Goal: Information Seeking & Learning: Find contact information

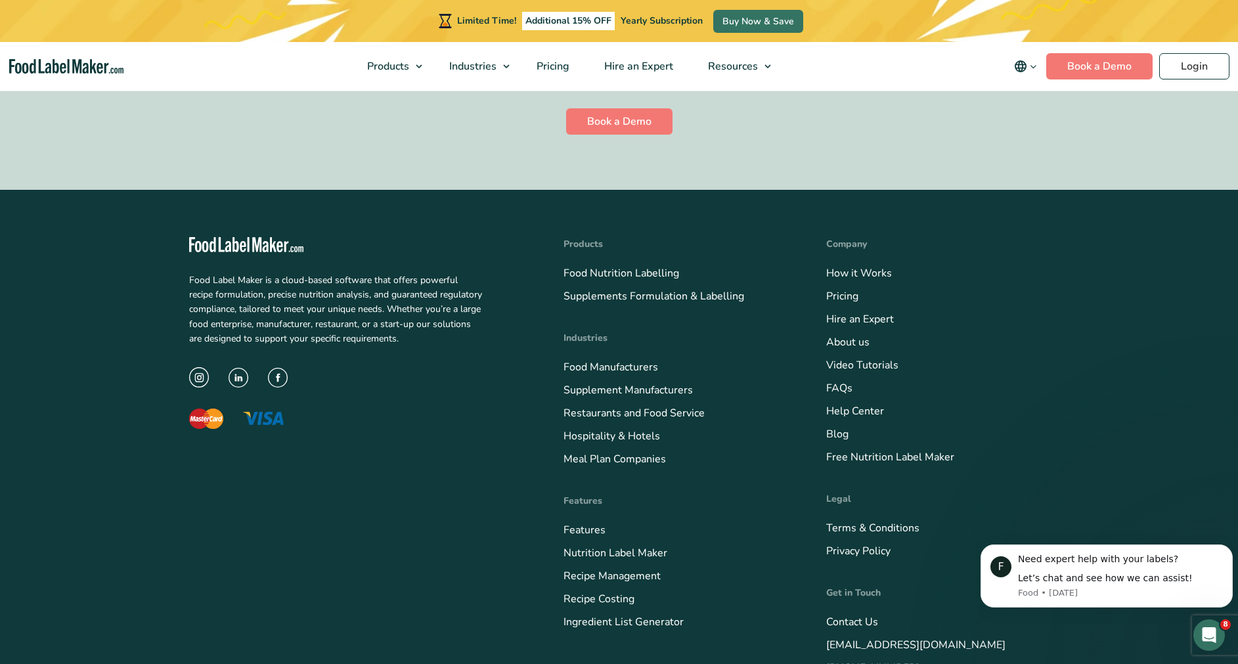
scroll to position [3551, 0]
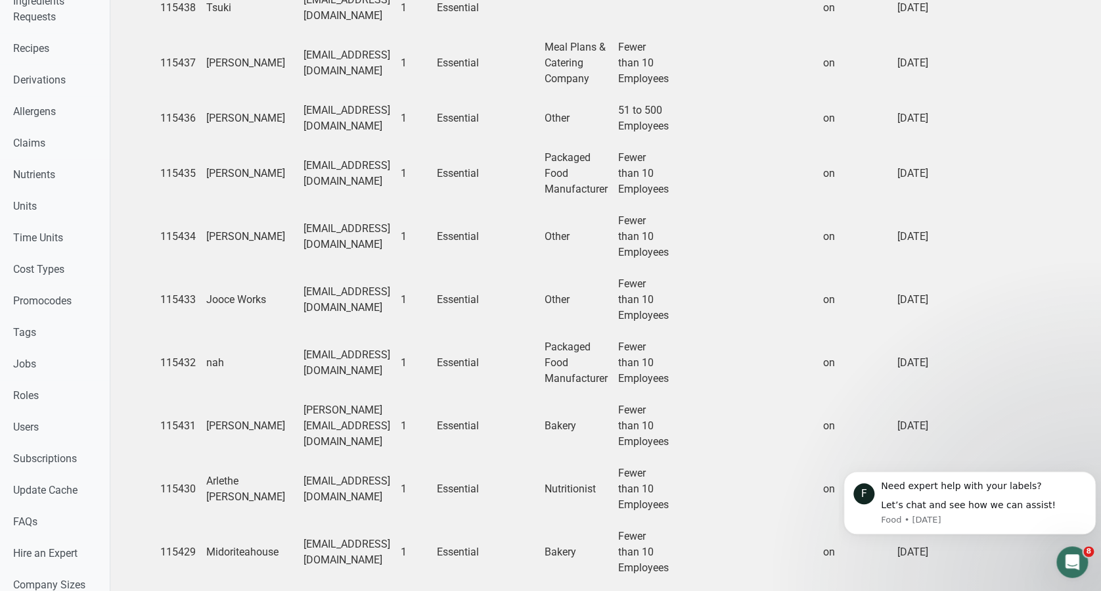
scroll to position [526, 0]
click at [539, 196] on td at bounding box center [512, 172] width 54 height 63
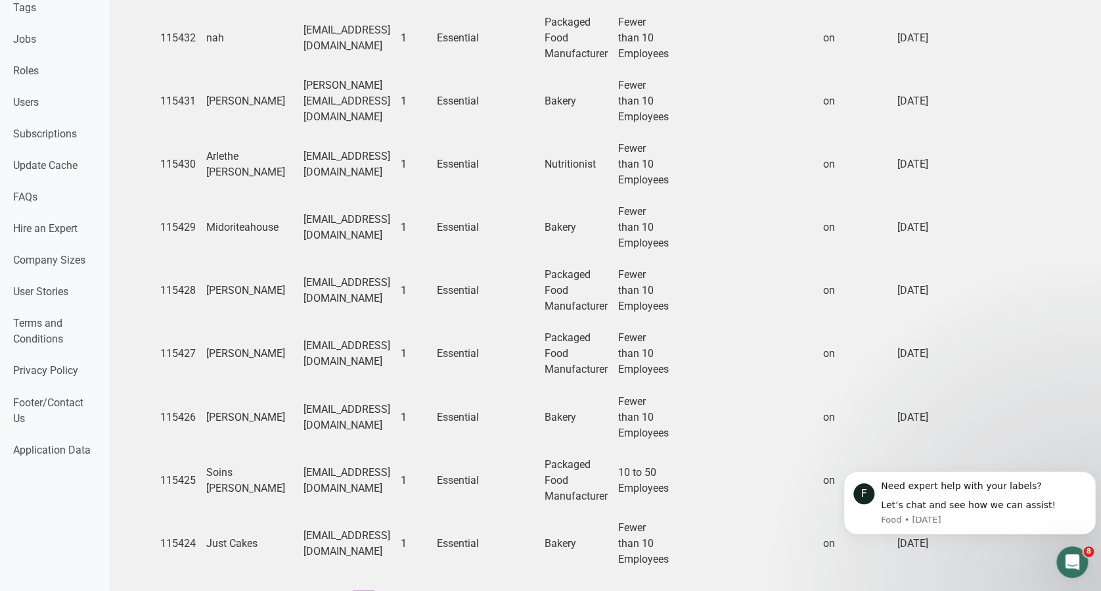
scroll to position [930, 0]
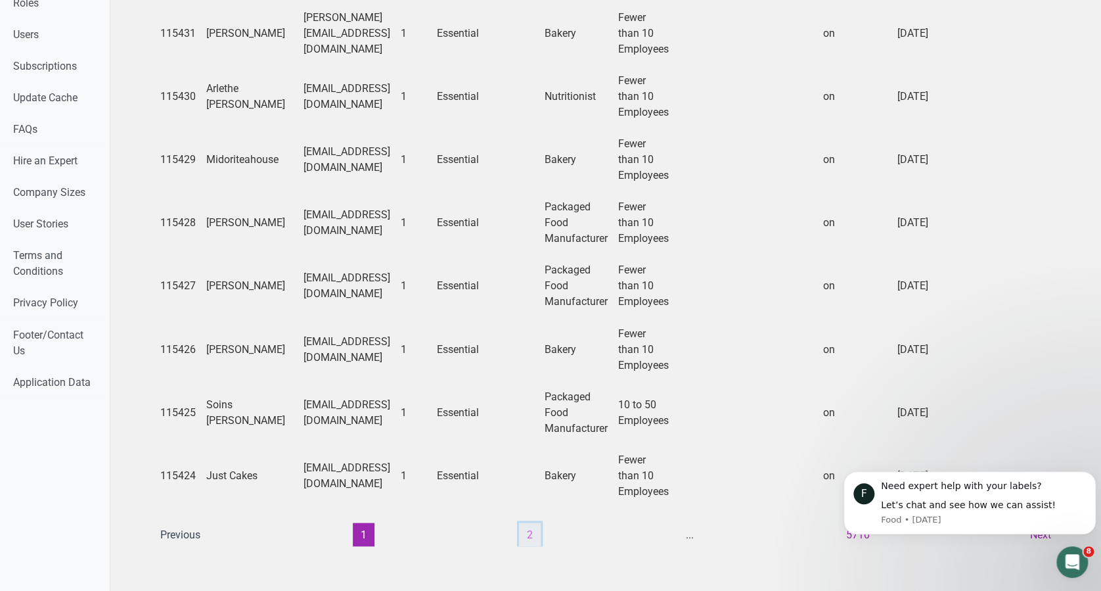
click at [519, 522] on button "2" at bounding box center [530, 534] width 22 height 24
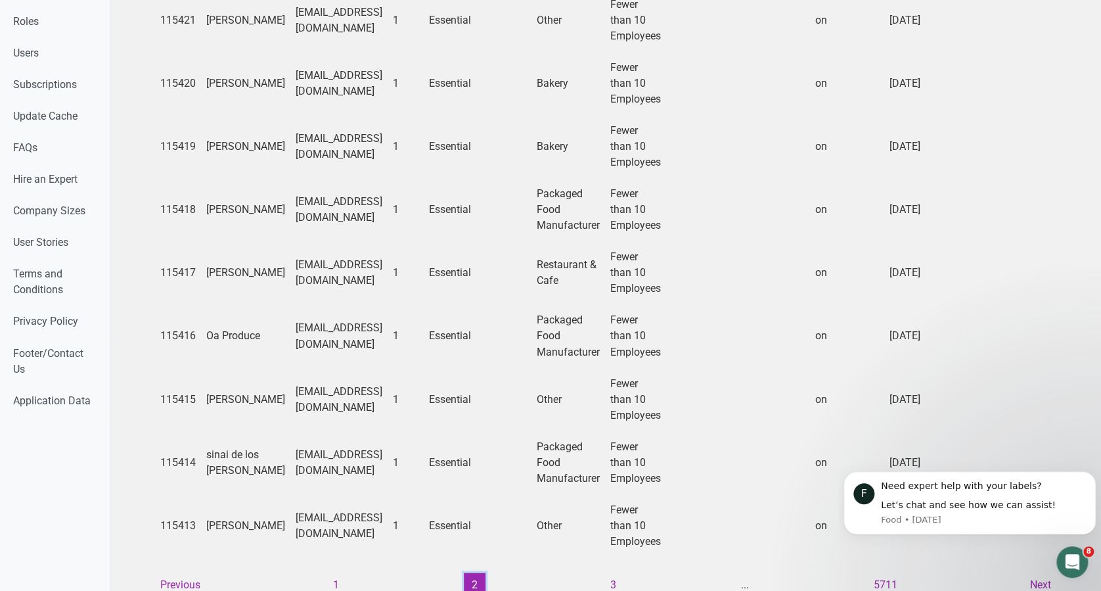
scroll to position [962, 0]
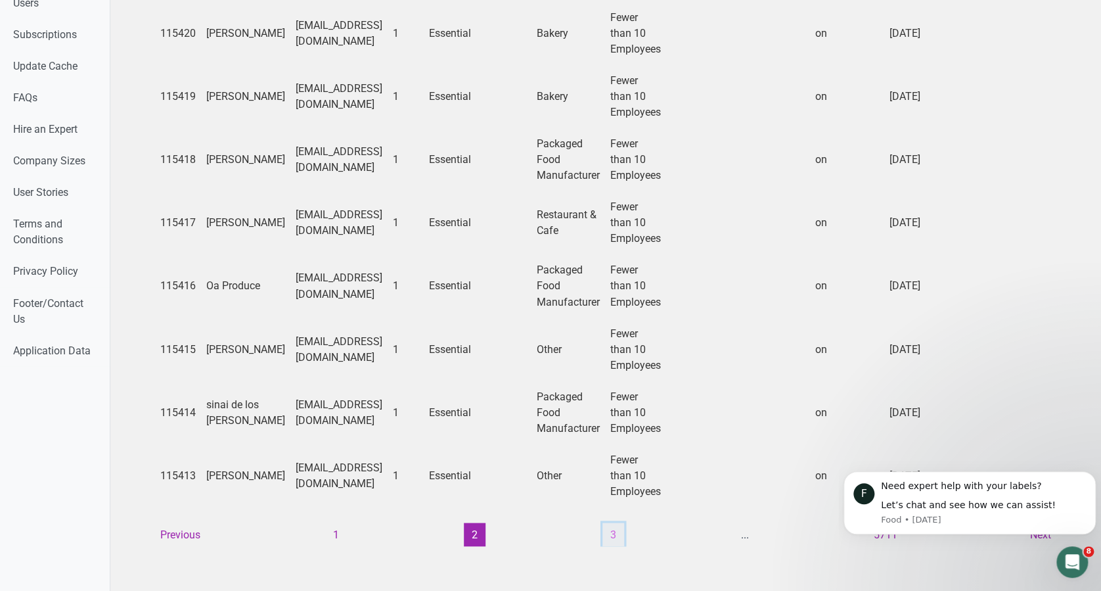
click at [614, 530] on button "3" at bounding box center [613, 534] width 22 height 24
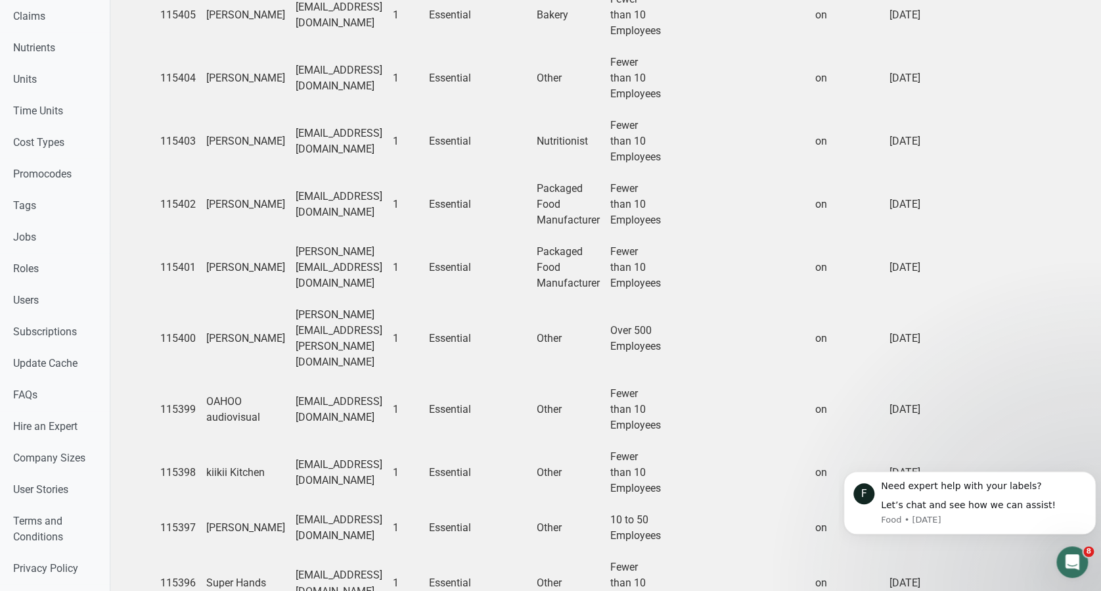
scroll to position [656, 0]
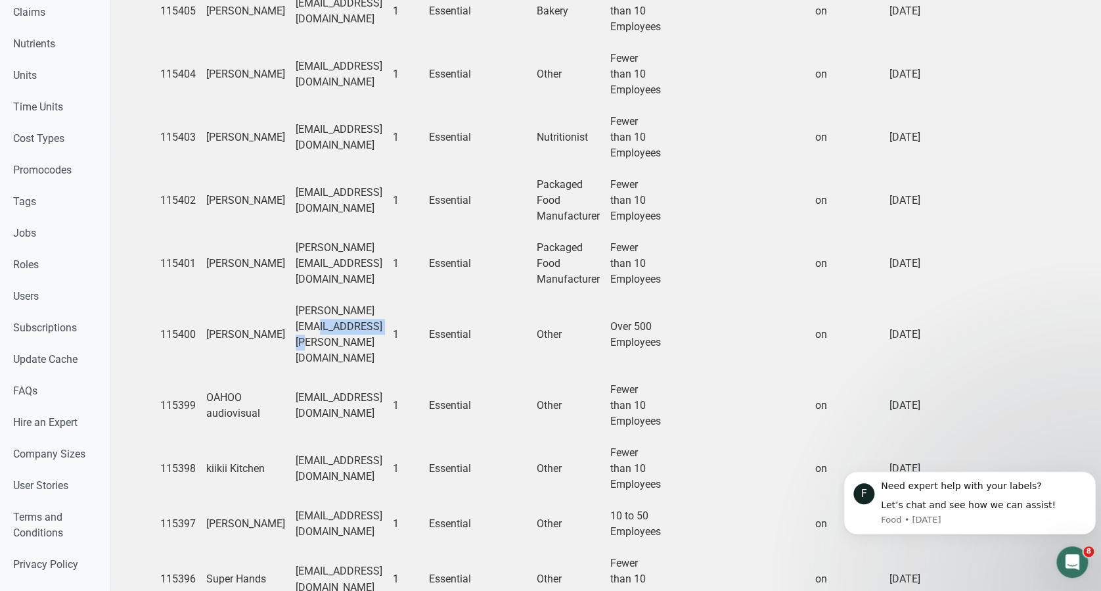
drag, startPoint x: 254, startPoint y: 320, endPoint x: 342, endPoint y: 319, distance: 88.0
click at [342, 319] on td "sarah.shumway@foodlion.com" at bounding box center [338, 334] width 97 height 79
click at [388, 282] on td "andrew.canton4@gmail.com" at bounding box center [338, 263] width 97 height 63
drag, startPoint x: 245, startPoint y: 317, endPoint x: 409, endPoint y: 319, distance: 164.2
click at [409, 319] on tr "115400 Sarah sarah.shumway@foodlion.com 1 Essential Other Over 500 Employees on…" at bounding box center [811, 334] width 1313 height 79
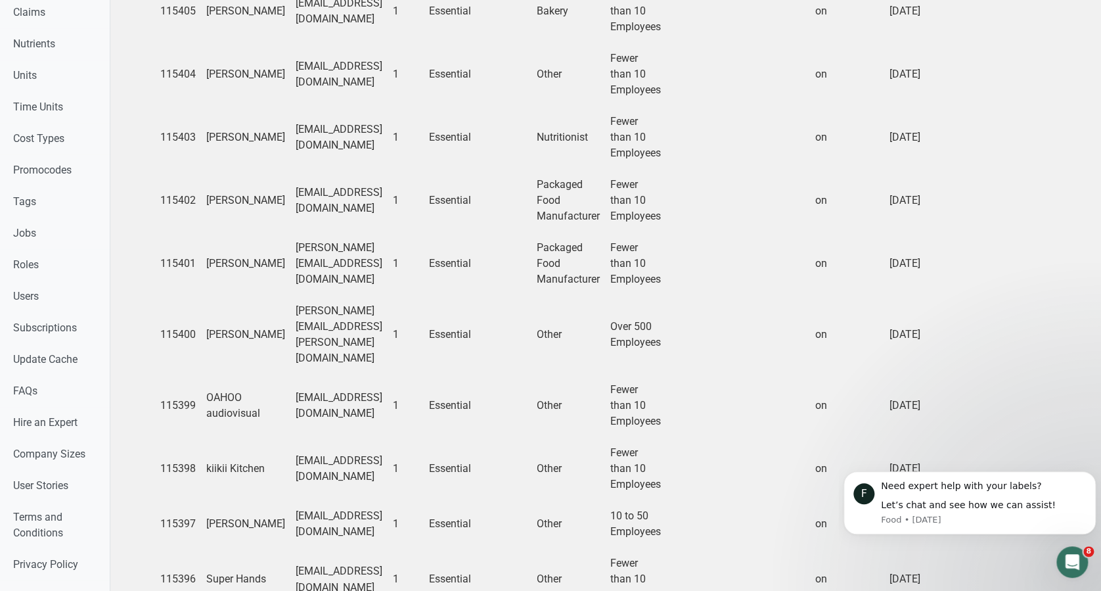
drag, startPoint x: 409, startPoint y: 319, endPoint x: 384, endPoint y: 319, distance: 25.6
copy tr "sarah.shumway@foodlion.com"
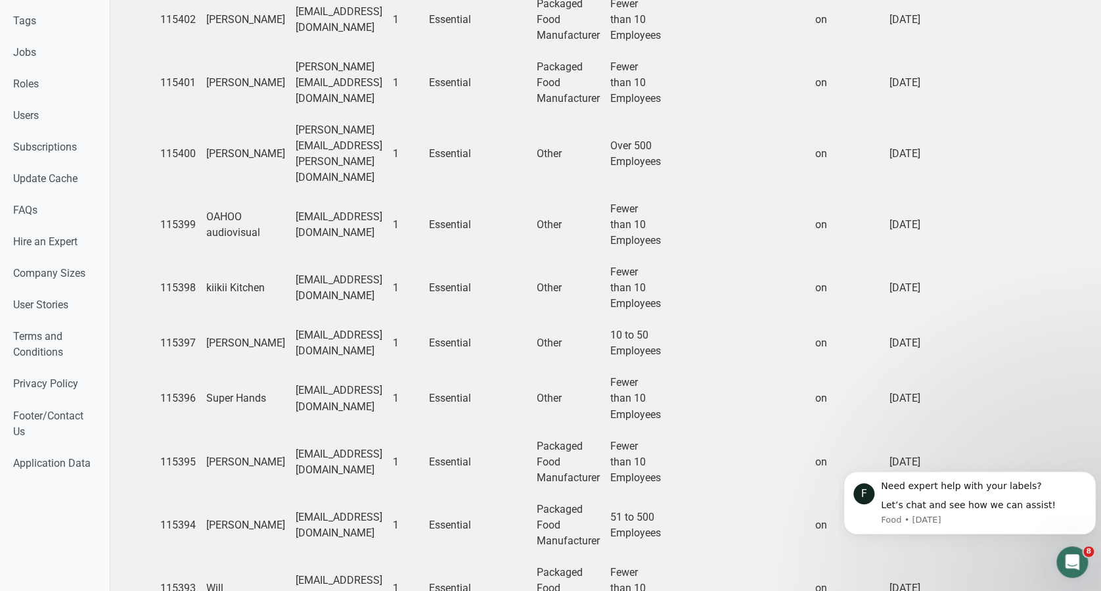
scroll to position [930, 0]
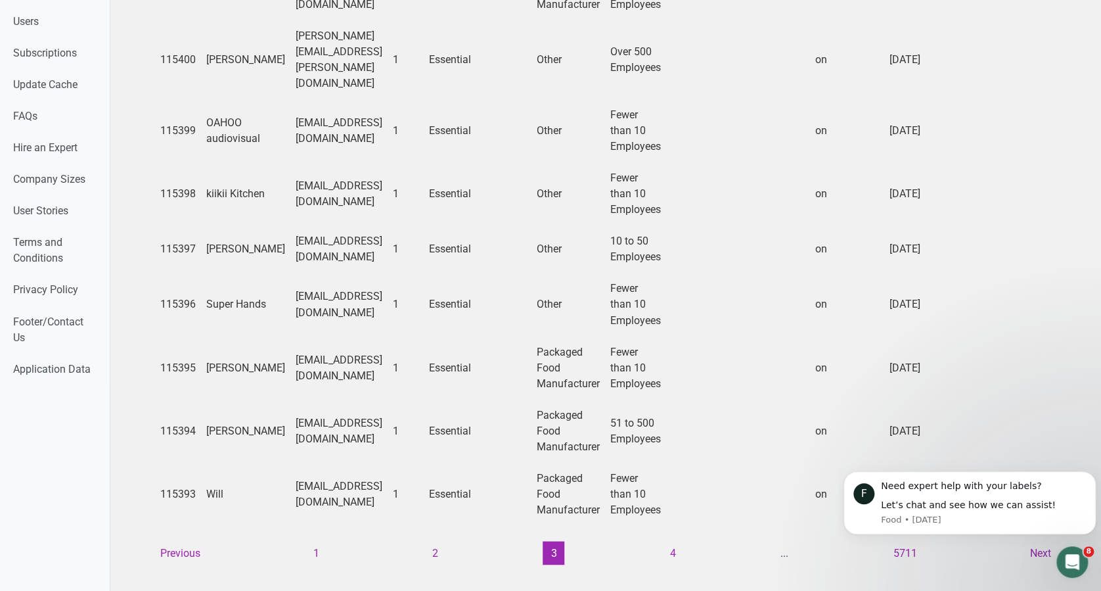
click at [329, 99] on td "oahooaudiovisual@gmail.com" at bounding box center [338, 130] width 97 height 63
drag, startPoint x: 254, startPoint y: 42, endPoint x: 416, endPoint y: 51, distance: 162.5
click at [388, 51] on td "sarah.shumway@foodlion.com" at bounding box center [338, 59] width 97 height 79
drag, startPoint x: 416, startPoint y: 51, endPoint x: 357, endPoint y: 35, distance: 61.2
drag, startPoint x: 357, startPoint y: 35, endPoint x: 300, endPoint y: 40, distance: 57.3
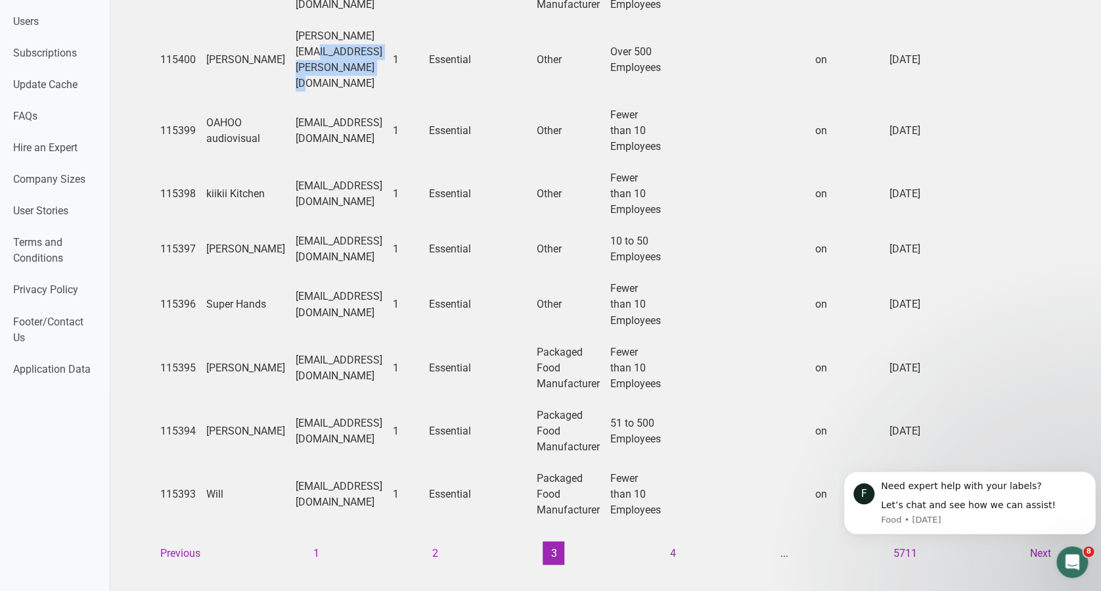
click at [300, 40] on td "sarah.shumway@foodlion.com" at bounding box center [338, 59] width 97 height 79
drag, startPoint x: 197, startPoint y: 42, endPoint x: 771, endPoint y: 41, distance: 574.1
click at [771, 41] on tr "115400 Sarah sarah.shumway@foodlion.com 1 Essential Other Over 500 Employees on…" at bounding box center [811, 59] width 1313 height 79
drag, startPoint x: 771, startPoint y: 41, endPoint x: 683, endPoint y: 45, distance: 88.1
copy tr "arah sarah.shumway@foodlion.com 1 Essential Other Over 500 Employees"
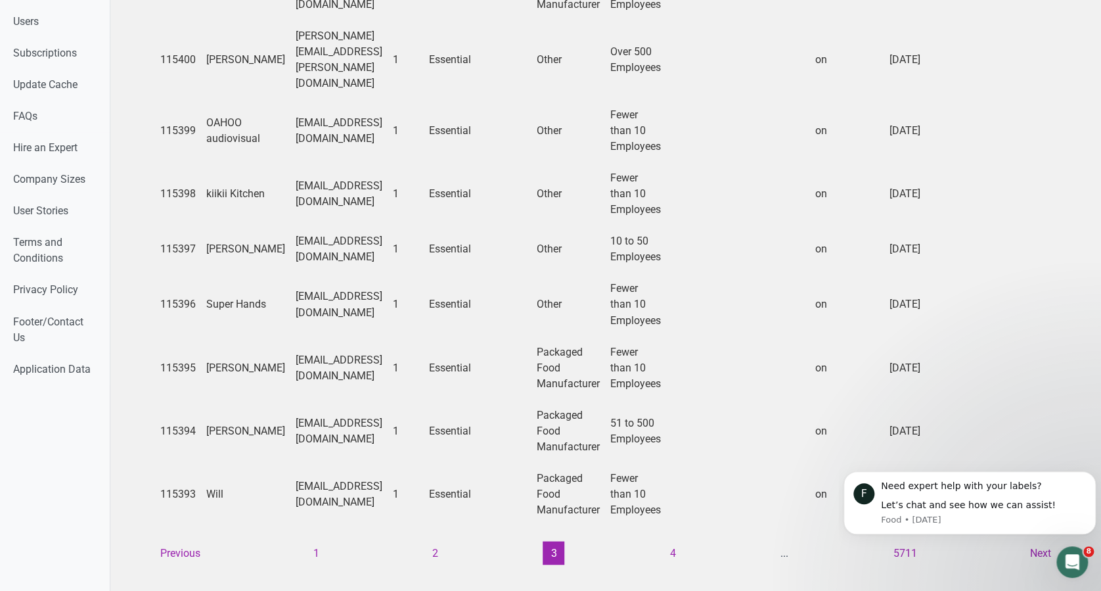
click at [320, 233] on td "rpeterson@rndbrewing.com" at bounding box center [338, 248] width 97 height 47
drag, startPoint x: 194, startPoint y: 393, endPoint x: 738, endPoint y: 388, distance: 543.3
click at [738, 399] on tr "115394 Tatum talmquist@eddiemco.com 1 Essential Packaged Food Manufacturer 51 t…" at bounding box center [811, 430] width 1313 height 63
drag, startPoint x: 738, startPoint y: 388, endPoint x: 659, endPoint y: 390, distance: 78.9
copy tr "Tatum talmquist@eddiemco.com 1 Essential Packaged Food Manufacturer 51 to 500 E…"
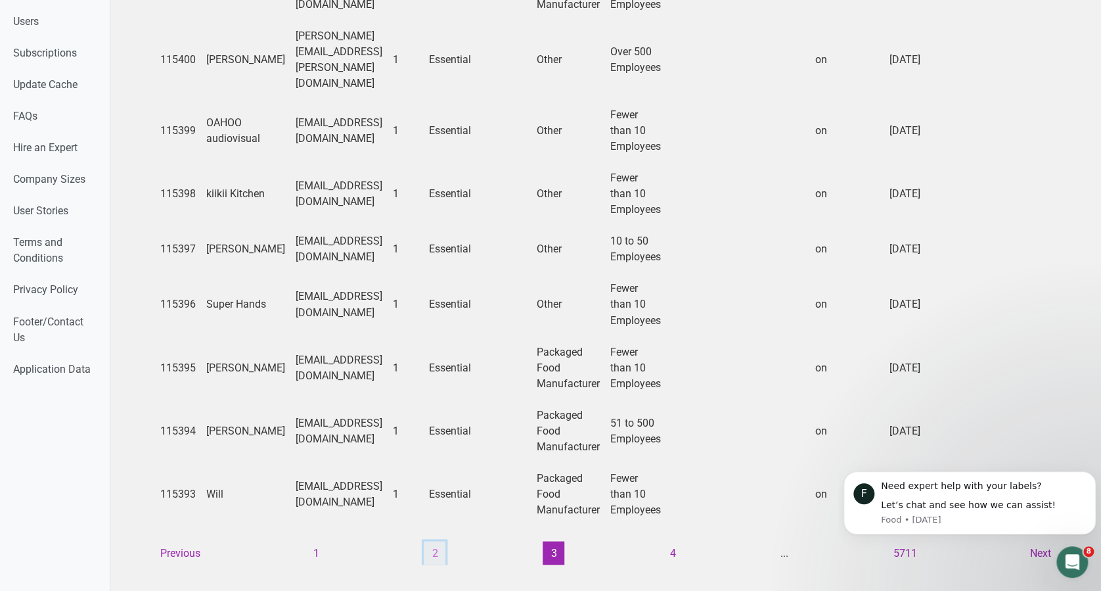
click at [425, 541] on button "2" at bounding box center [435, 553] width 22 height 24
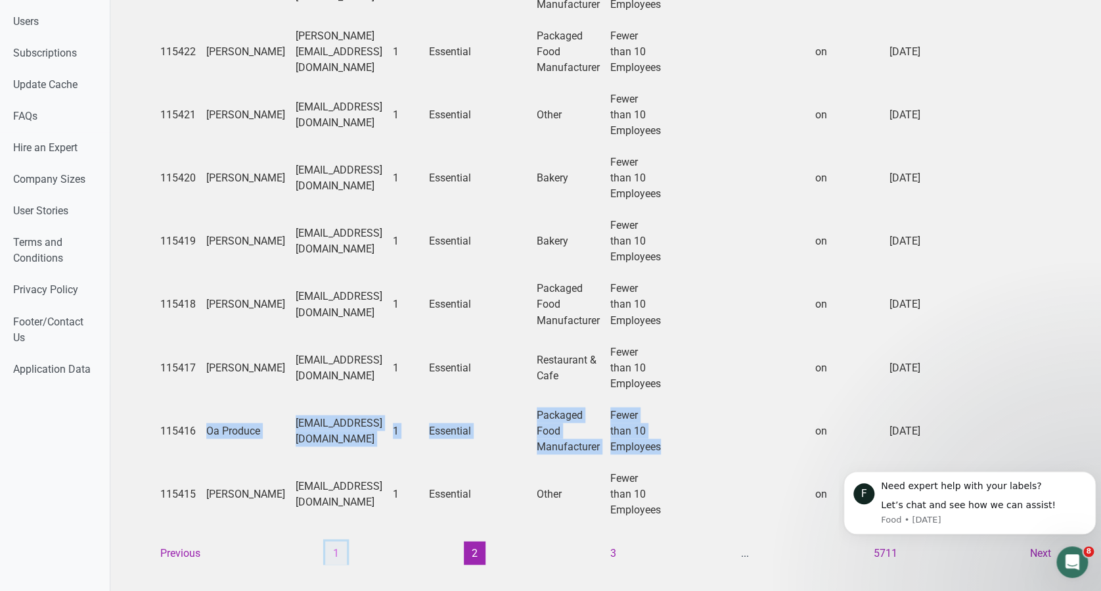
click at [326, 552] on button "1" at bounding box center [336, 553] width 22 height 24
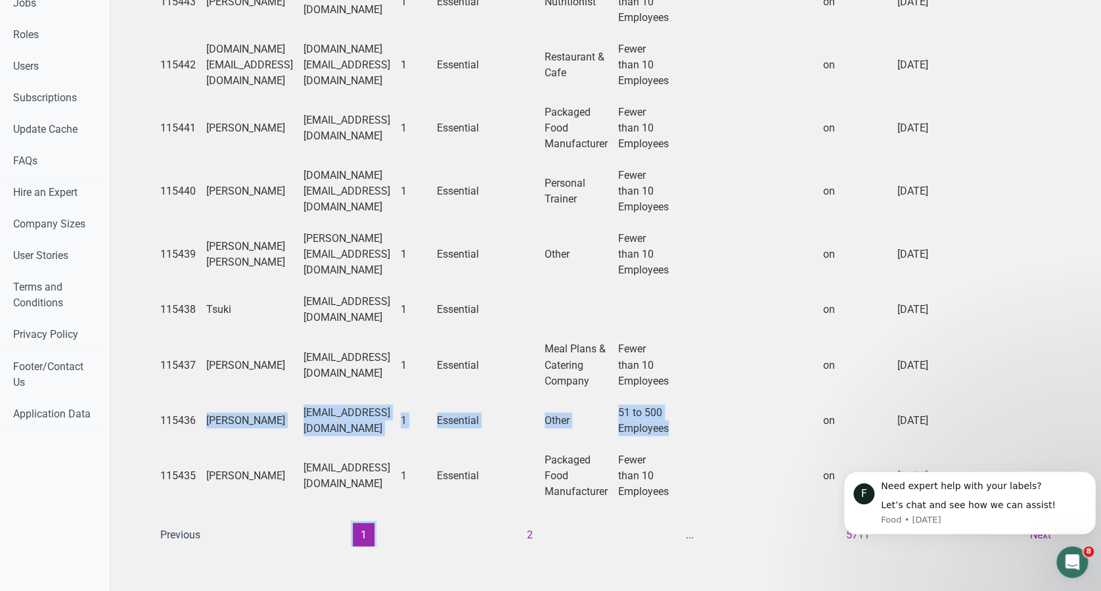
scroll to position [899, 0]
click at [395, 478] on td "kmpaff@gmail.com" at bounding box center [346, 474] width 97 height 63
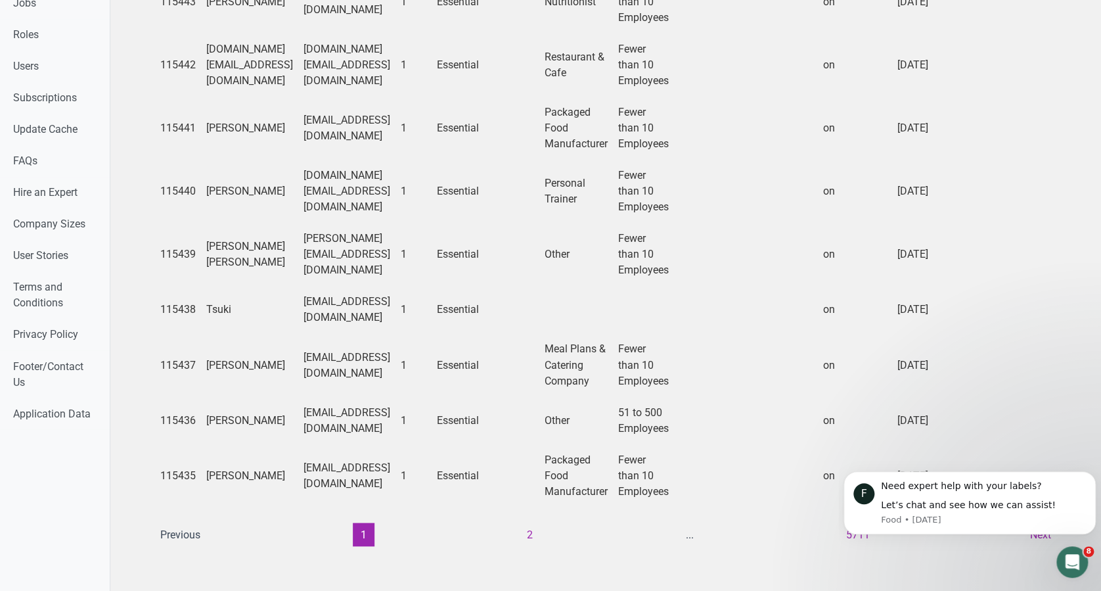
drag, startPoint x: 289, startPoint y: 407, endPoint x: 464, endPoint y: 409, distance: 175.4
click at [395, 409] on td "compliance@petertimbsmeats.co.nz" at bounding box center [346, 419] width 97 height 47
copy td "compliance@petertimbsmeats.co.nz"
click at [526, 522] on button "2" at bounding box center [530, 534] width 22 height 24
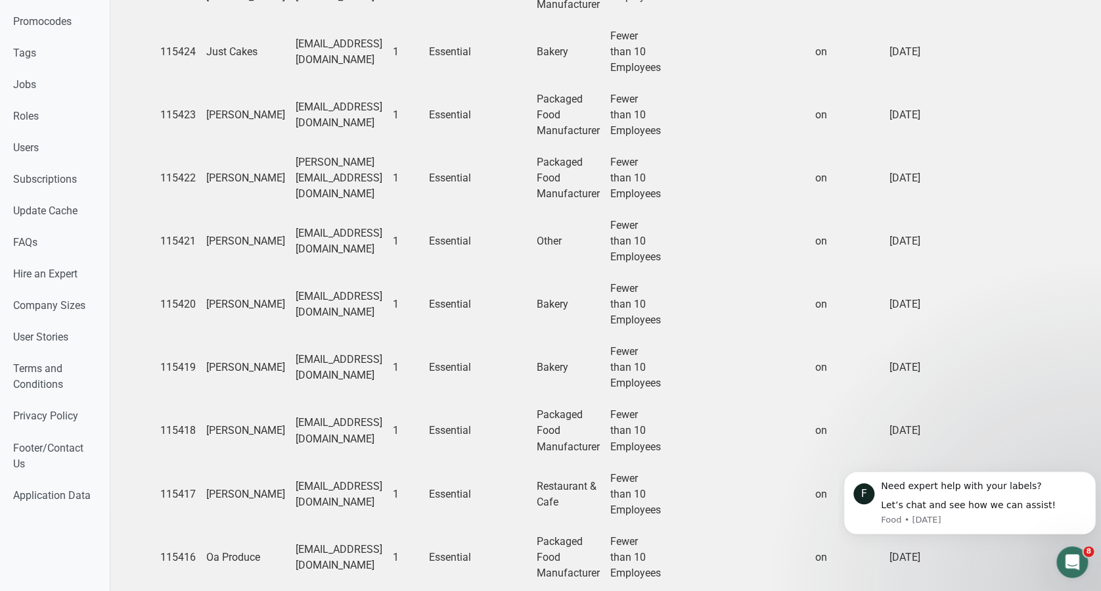
scroll to position [962, 0]
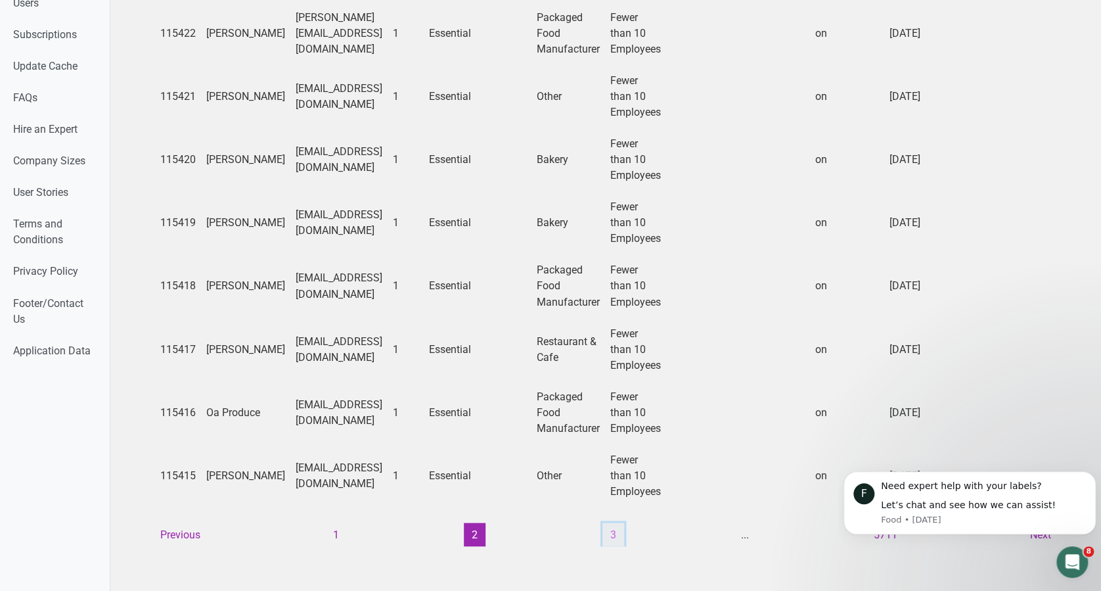
click at [606, 522] on button "3" at bounding box center [613, 534] width 22 height 24
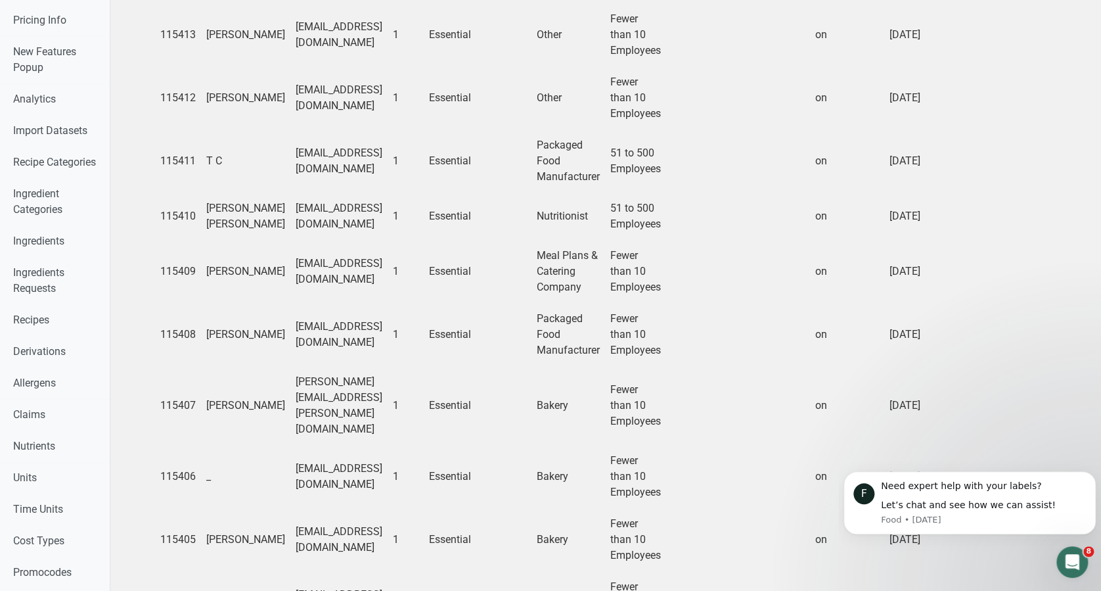
scroll to position [253, 0]
drag, startPoint x: 261, startPoint y: 163, endPoint x: 431, endPoint y: 159, distance: 169.5
click at [388, 159] on td "tamosin@7chefs.com.au" at bounding box center [338, 161] width 97 height 63
drag, startPoint x: 431, startPoint y: 159, endPoint x: 337, endPoint y: 162, distance: 94.0
click at [337, 162] on td "tamosin@7chefs.com.au" at bounding box center [338, 161] width 97 height 63
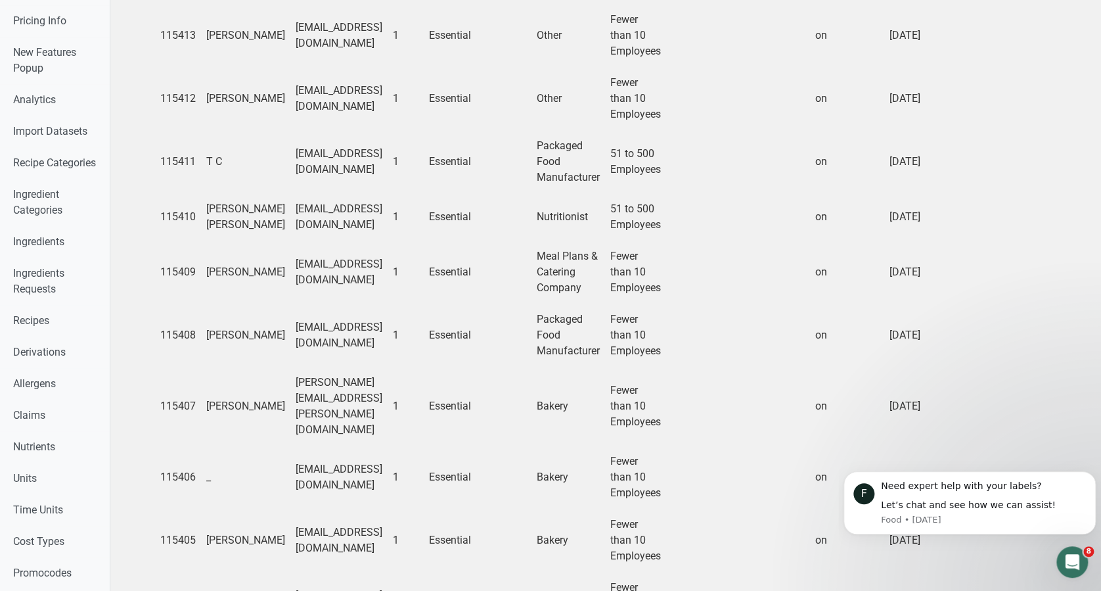
click at [290, 162] on td "tamosin@7chefs.com.au" at bounding box center [338, 161] width 97 height 63
drag, startPoint x: 260, startPoint y: 160, endPoint x: 395, endPoint y: 148, distance: 135.2
click at [388, 148] on td "tamosin@7chefs.com.au" at bounding box center [338, 161] width 97 height 63
drag, startPoint x: 395, startPoint y: 148, endPoint x: 373, endPoint y: 160, distance: 24.4
click at [373, 160] on td "tamosin@7chefs.com.au" at bounding box center [338, 161] width 97 height 63
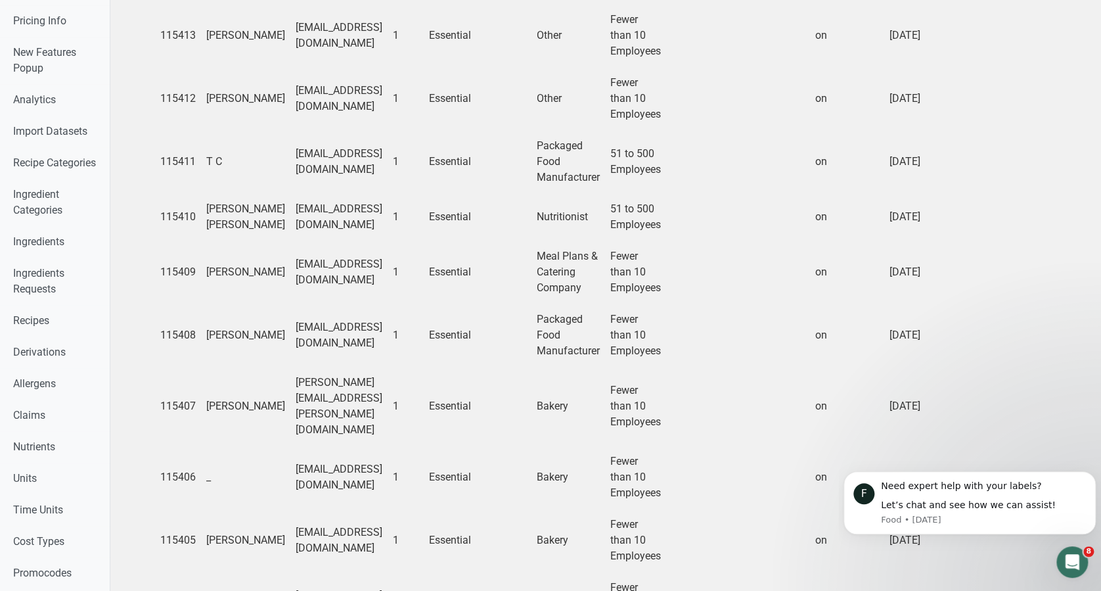
click at [290, 181] on td "tamosin@7chefs.com.au" at bounding box center [338, 161] width 97 height 63
drag, startPoint x: 257, startPoint y: 162, endPoint x: 385, endPoint y: 158, distance: 128.1
click at [385, 158] on td "tamosin@7chefs.com.au" at bounding box center [338, 161] width 97 height 63
drag, startPoint x: 385, startPoint y: 158, endPoint x: 356, endPoint y: 158, distance: 28.9
copy td "tamosin@7chefs.com.au"
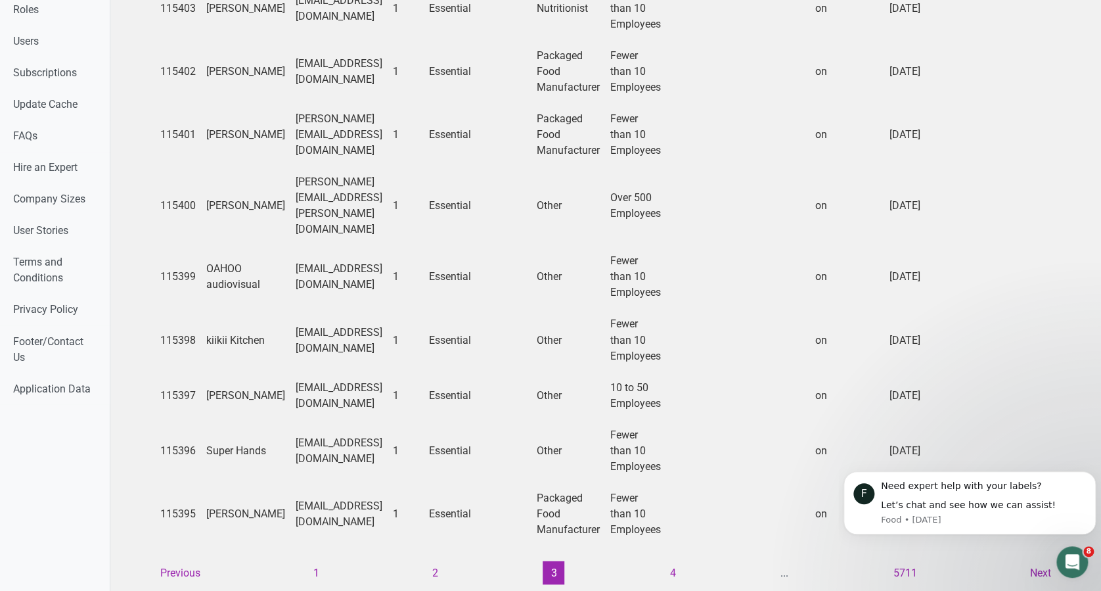
scroll to position [914, 0]
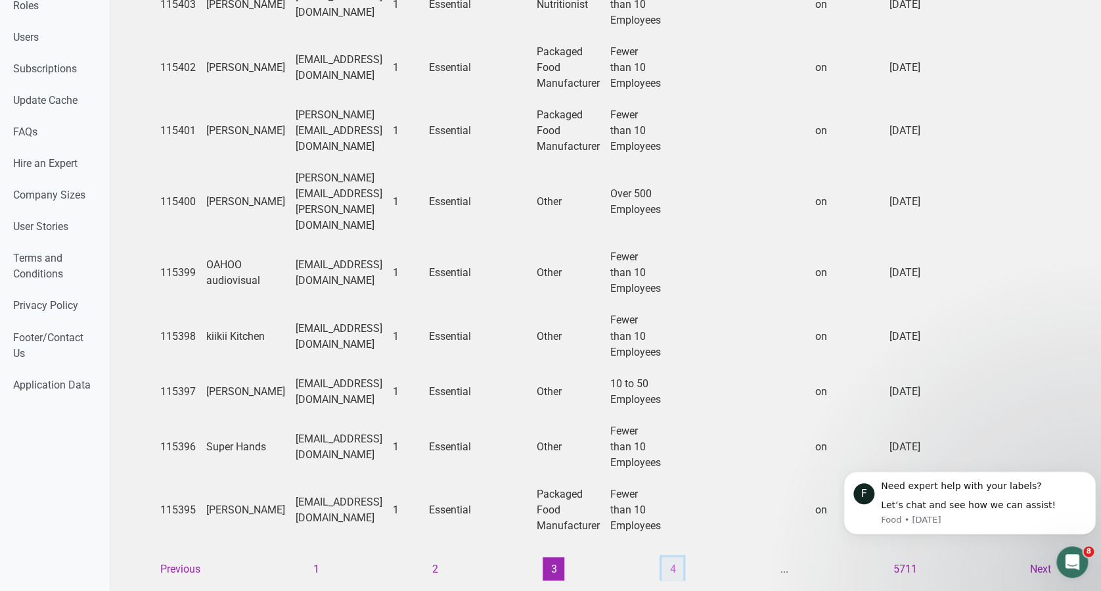
click at [667, 556] on button "4" at bounding box center [673, 568] width 22 height 24
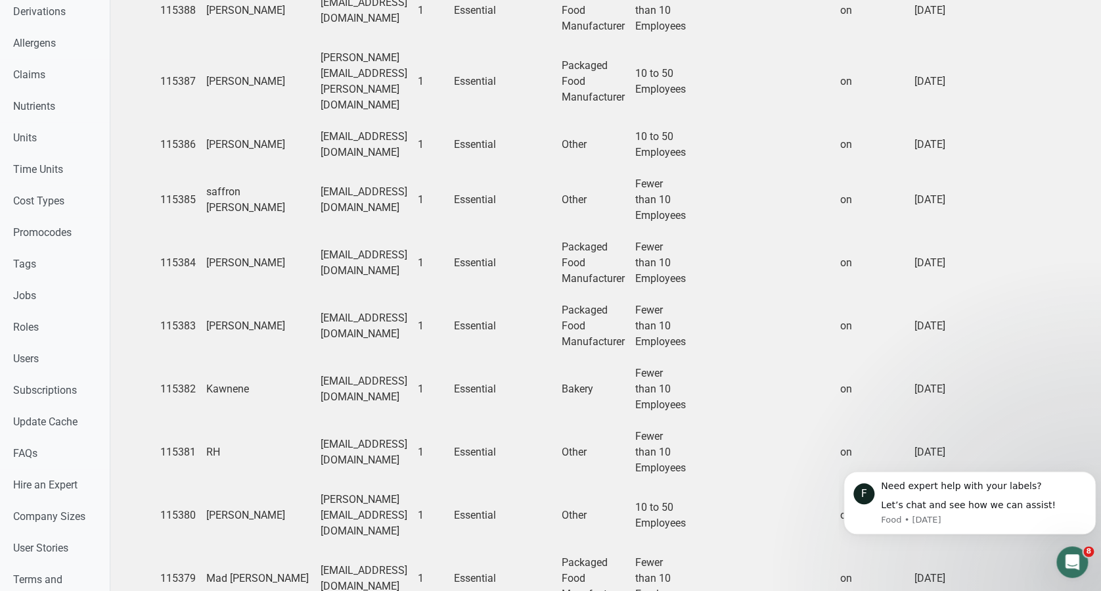
scroll to position [930, 0]
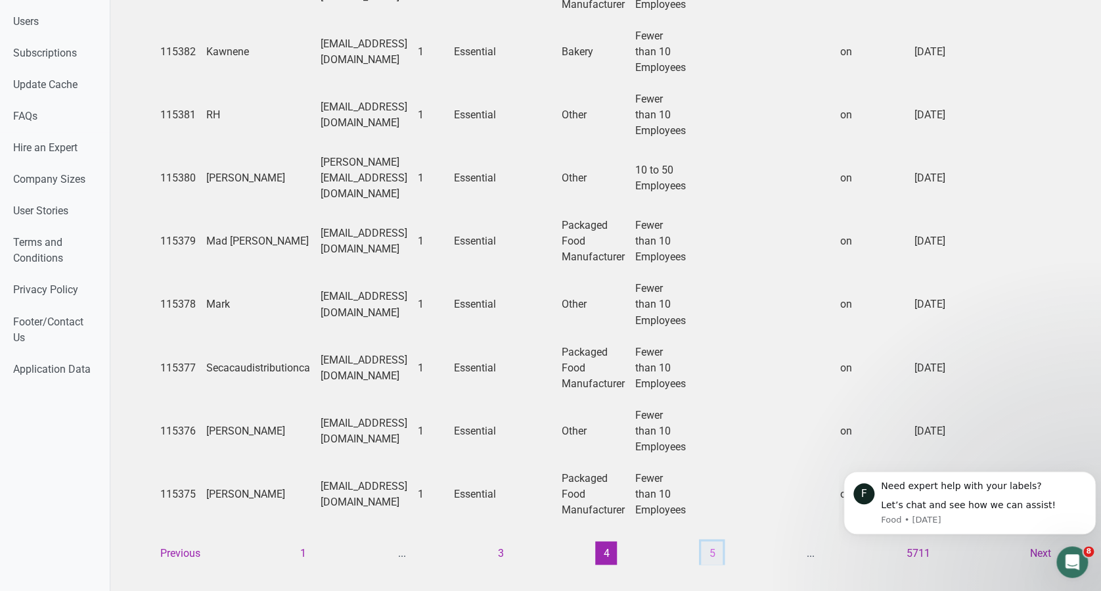
click at [706, 541] on button "5" at bounding box center [712, 553] width 22 height 24
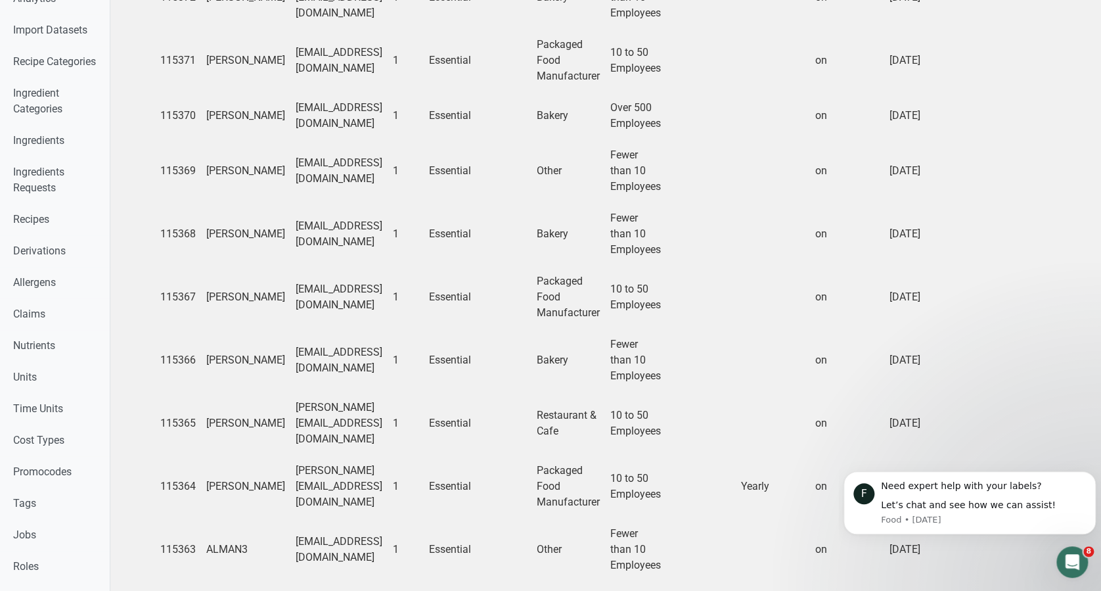
scroll to position [353, 0]
drag, startPoint x: 261, startPoint y: 141, endPoint x: 716, endPoint y: 143, distance: 454.6
click at [716, 140] on tr "115370 Noor ahammad mahasooldar noor.ahammad@angomart.com 1 Essential Bakery Ov…" at bounding box center [811, 116] width 1313 height 47
drag, startPoint x: 716, startPoint y: 143, endPoint x: 744, endPoint y: 145, distance: 27.7
click at [736, 140] on td at bounding box center [701, 116] width 70 height 47
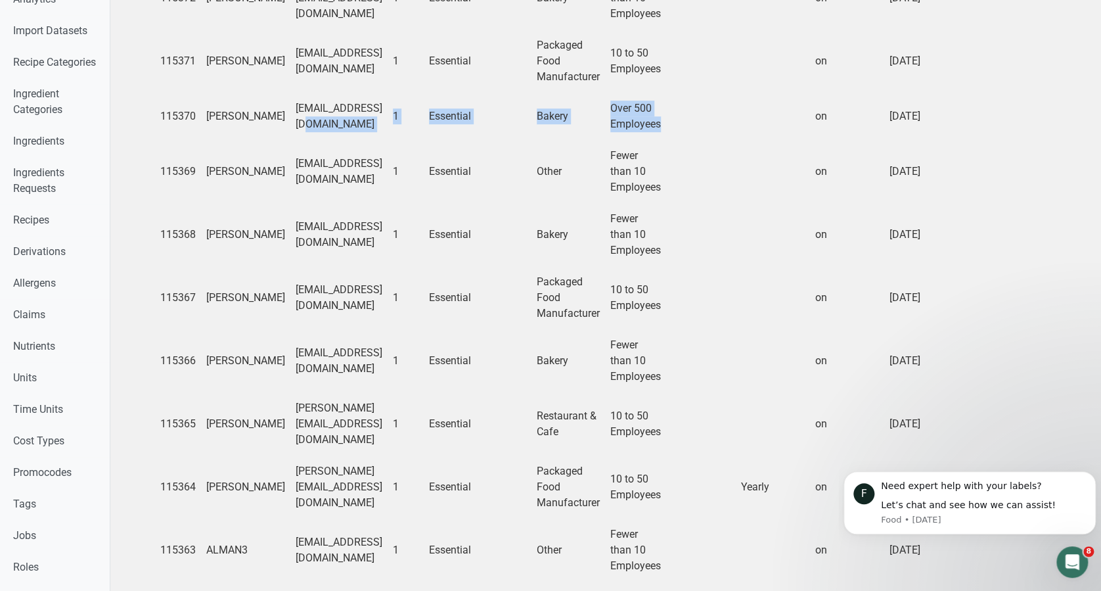
drag, startPoint x: 744, startPoint y: 145, endPoint x: 265, endPoint y: 131, distance: 479.1
click at [265, 131] on tr "115370 Noor ahammad mahasooldar noor.ahammad@angomart.com 1 Essential Bakery Ov…" at bounding box center [811, 116] width 1313 height 47
drag, startPoint x: 265, startPoint y: 131, endPoint x: 277, endPoint y: 135, distance: 13.1
copy tr "noor.ahammad@angomart.com 1 Essential Bakery Over 500 Employees"
click at [531, 128] on td at bounding box center [505, 116] width 54 height 47
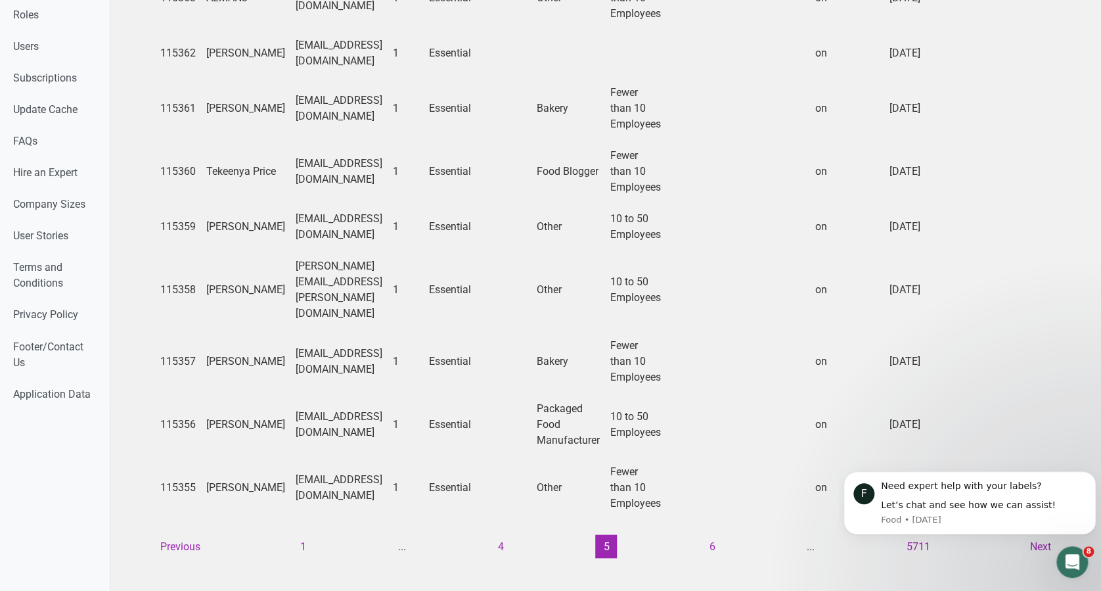
scroll to position [914, 0]
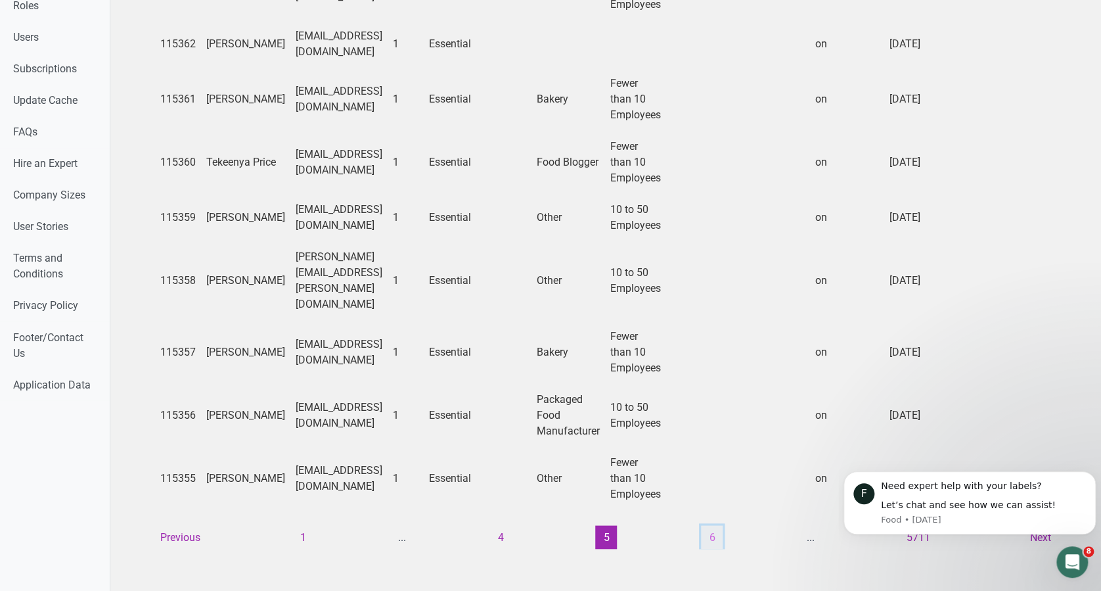
click at [706, 525] on button "6" at bounding box center [712, 537] width 22 height 24
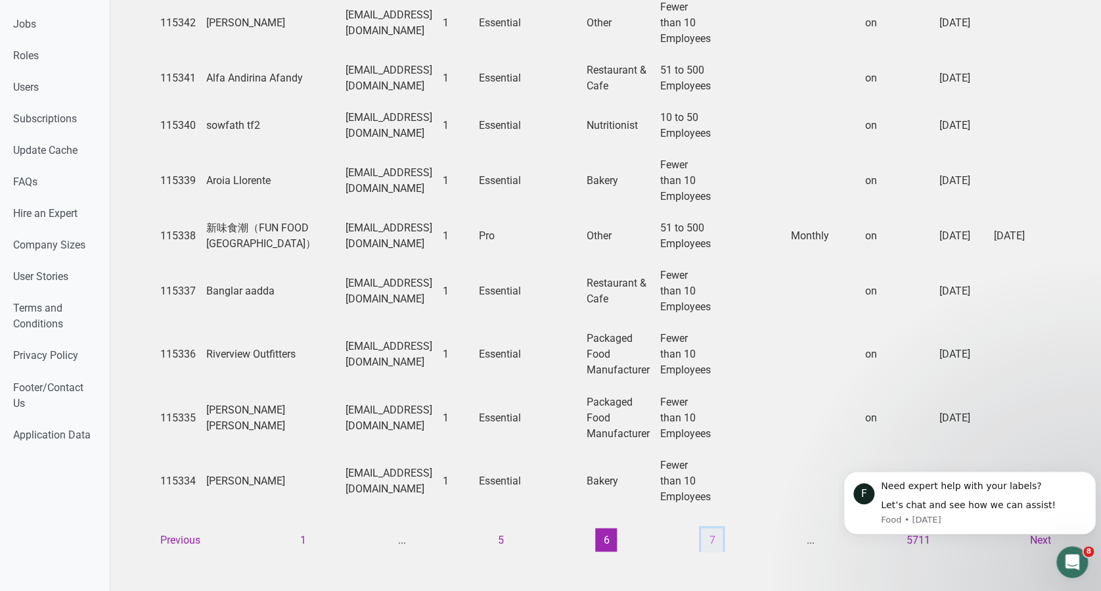
scroll to position [899, 0]
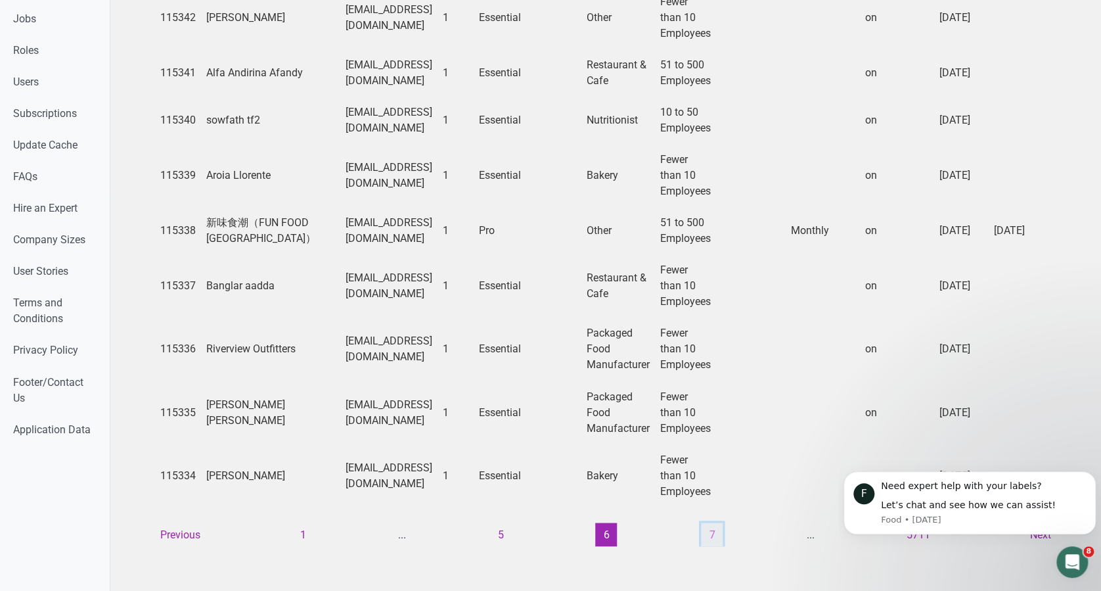
click at [704, 525] on button "7" at bounding box center [712, 534] width 22 height 24
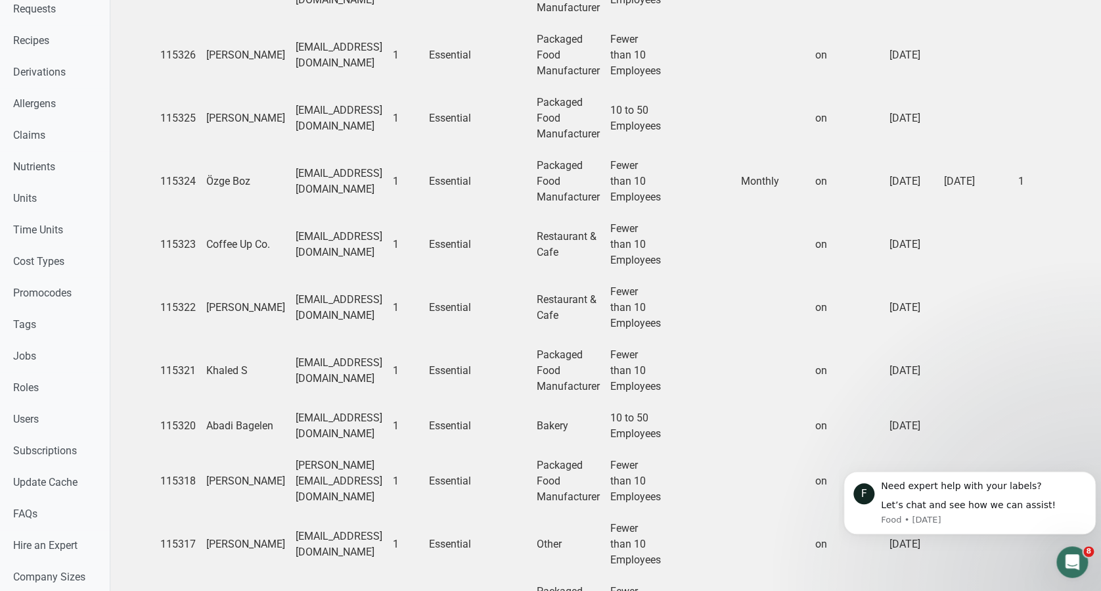
scroll to position [930, 0]
